Goal: Browse casually

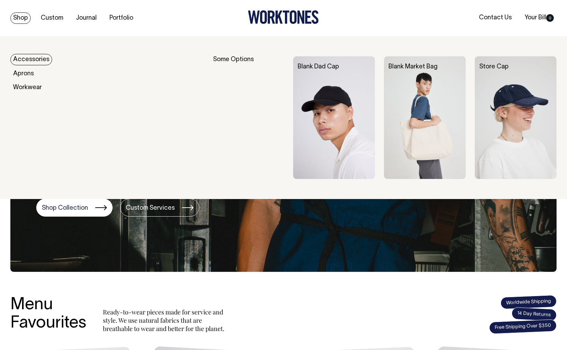
click at [22, 15] on link "Shop" at bounding box center [20, 17] width 20 height 11
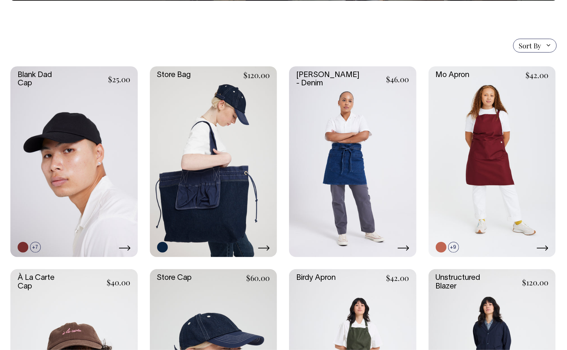
scroll to position [138, 0]
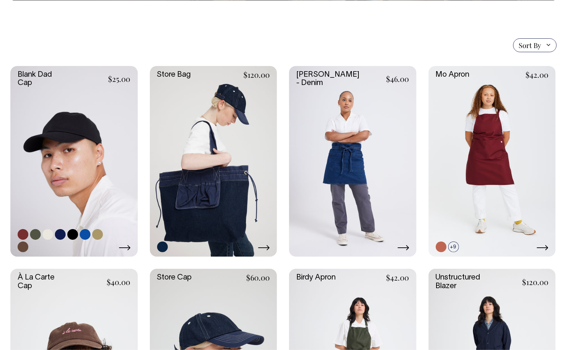
click at [125, 247] on icon at bounding box center [124, 247] width 11 height 5
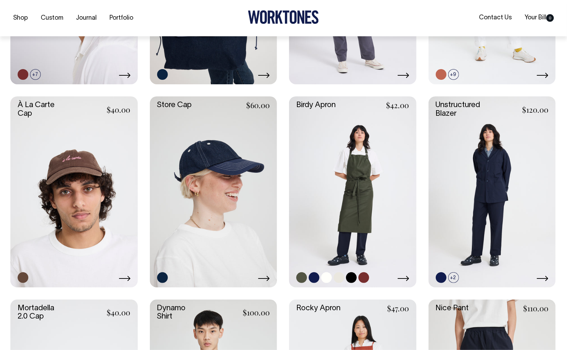
scroll to position [311, 0]
click at [71, 197] on link at bounding box center [73, 191] width 127 height 191
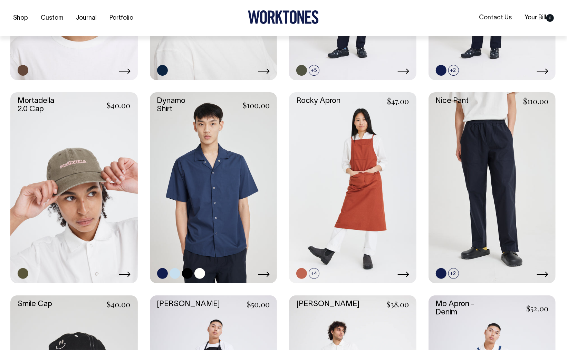
scroll to position [518, 0]
click at [115, 210] on link at bounding box center [73, 187] width 127 height 191
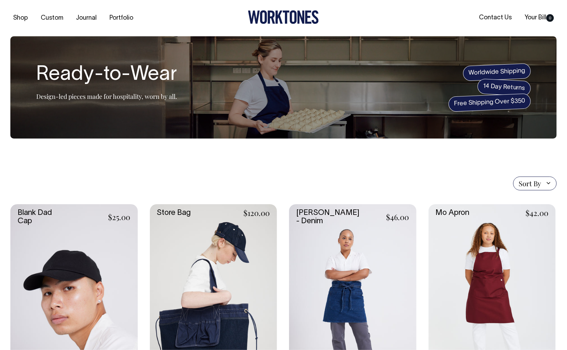
scroll to position [0, 0]
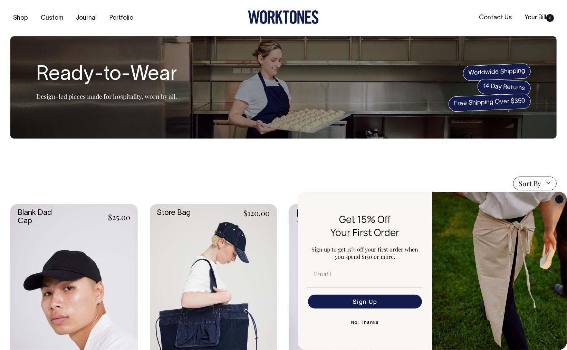
click at [559, 196] on circle "Close dialog" at bounding box center [560, 199] width 8 height 8
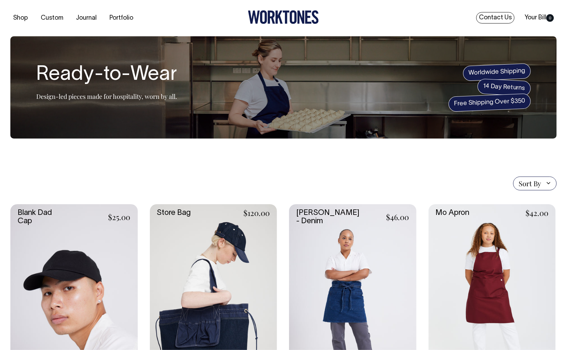
click at [495, 18] on link "Contact Us" at bounding box center [495, 17] width 38 height 11
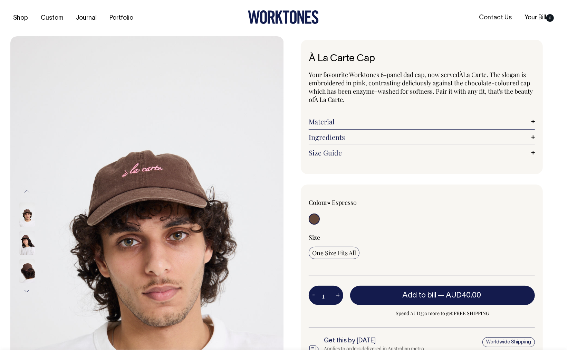
click at [29, 242] on img at bounding box center [27, 243] width 16 height 24
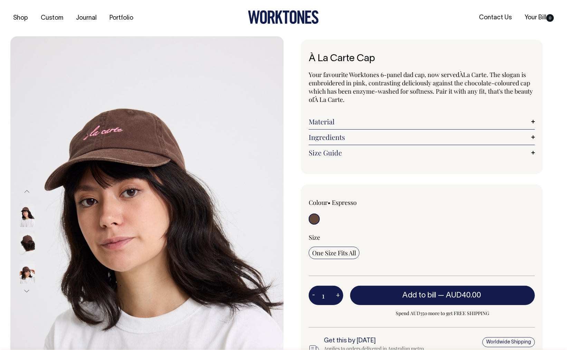
click at [25, 255] on img at bounding box center [27, 243] width 16 height 24
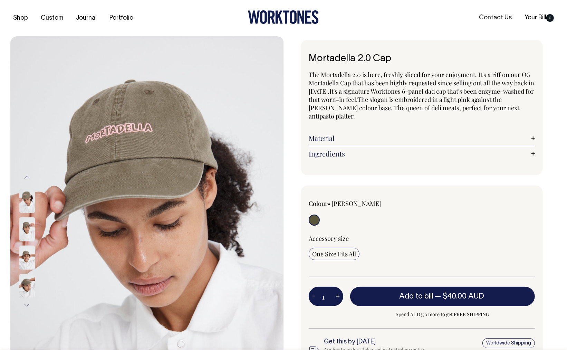
click at [28, 287] on img at bounding box center [27, 286] width 16 height 24
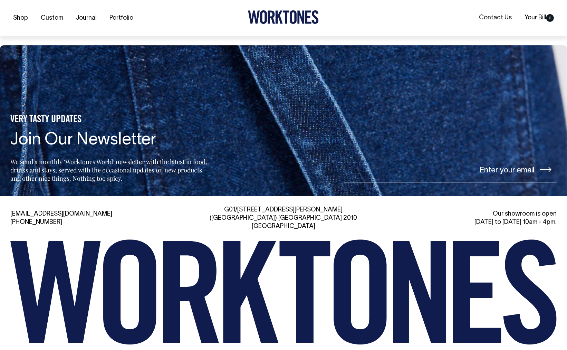
scroll to position [1572, 0]
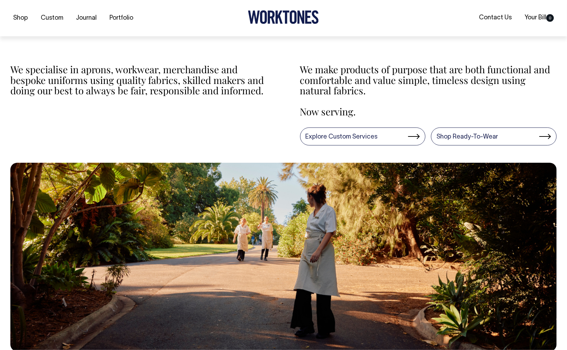
scroll to position [242, 0]
